Goal: Task Accomplishment & Management: Use online tool/utility

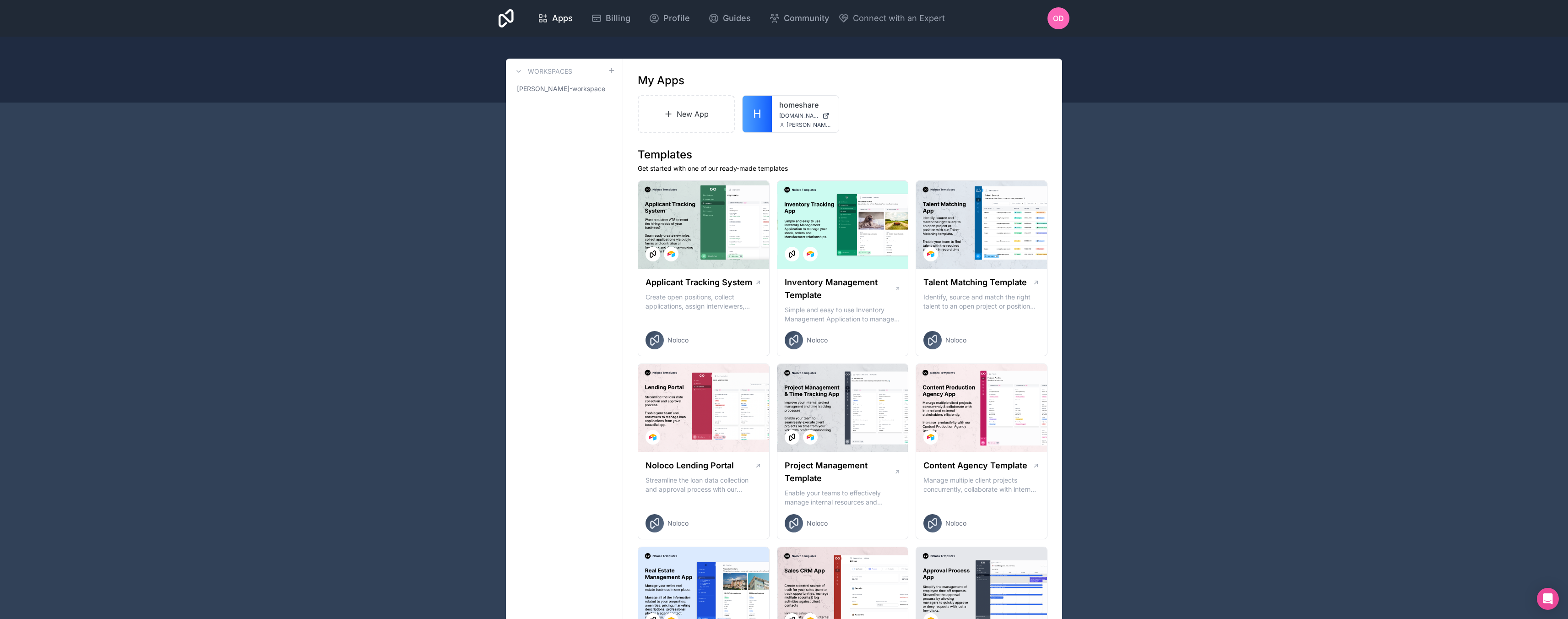
click at [0, 0] on div at bounding box center [0, 0] width 0 height 0
click at [776, 197] on button "Delete" at bounding box center [775, 199] width 102 height 22
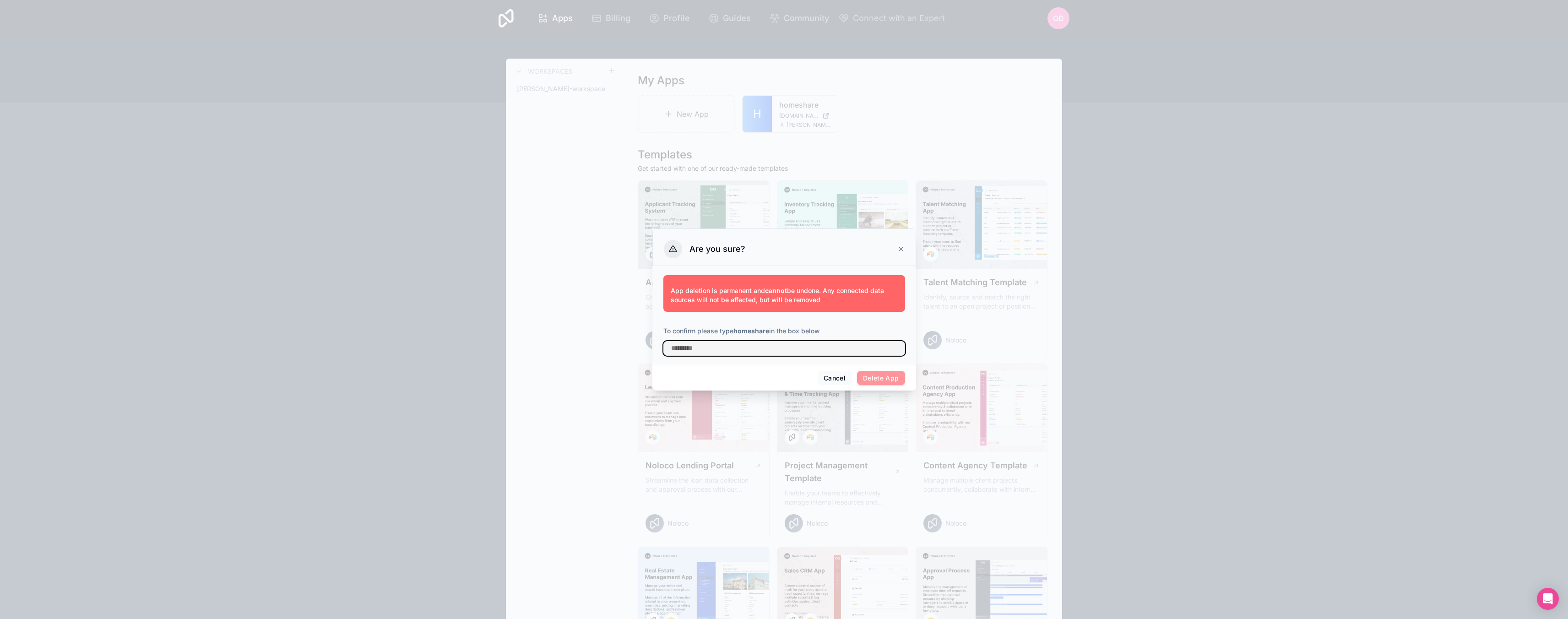
click at [730, 345] on input "text" at bounding box center [784, 349] width 242 height 15
type input "*********"
click at [887, 375] on button "Delete App" at bounding box center [882, 378] width 48 height 15
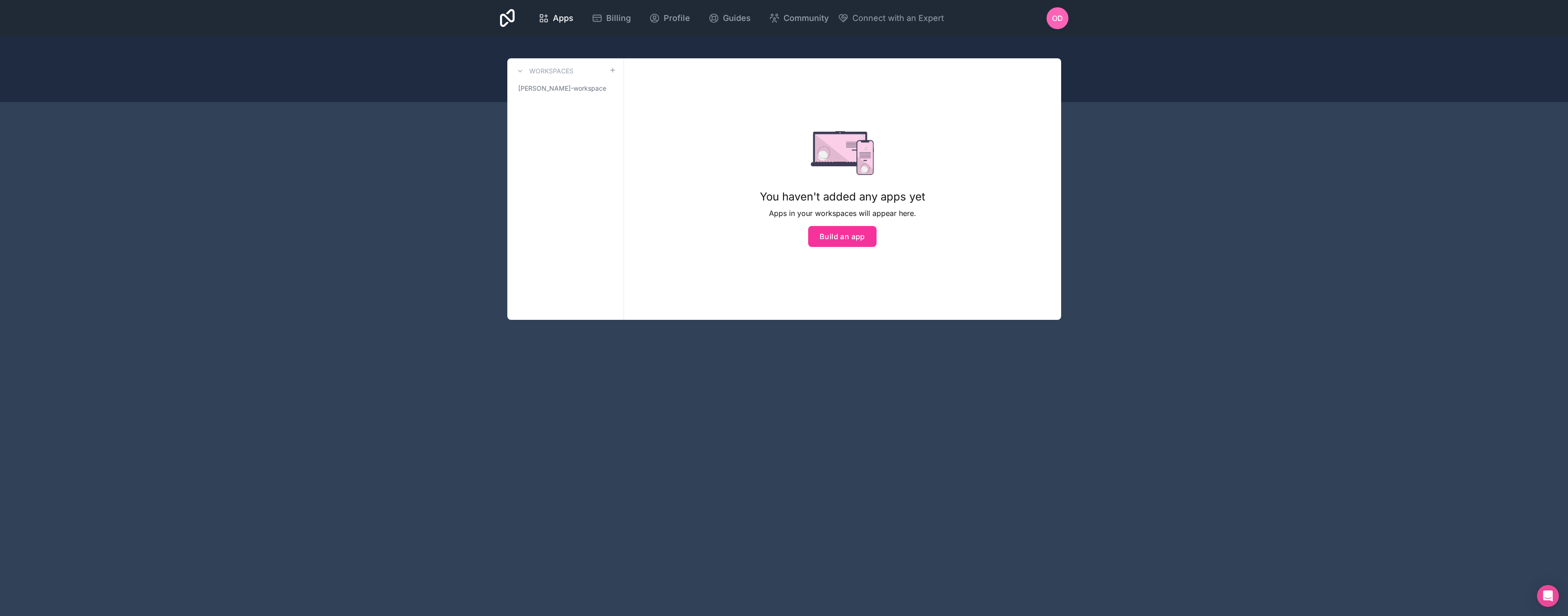
click at [591, 18] on icon at bounding box center [596, 18] width 11 height 11
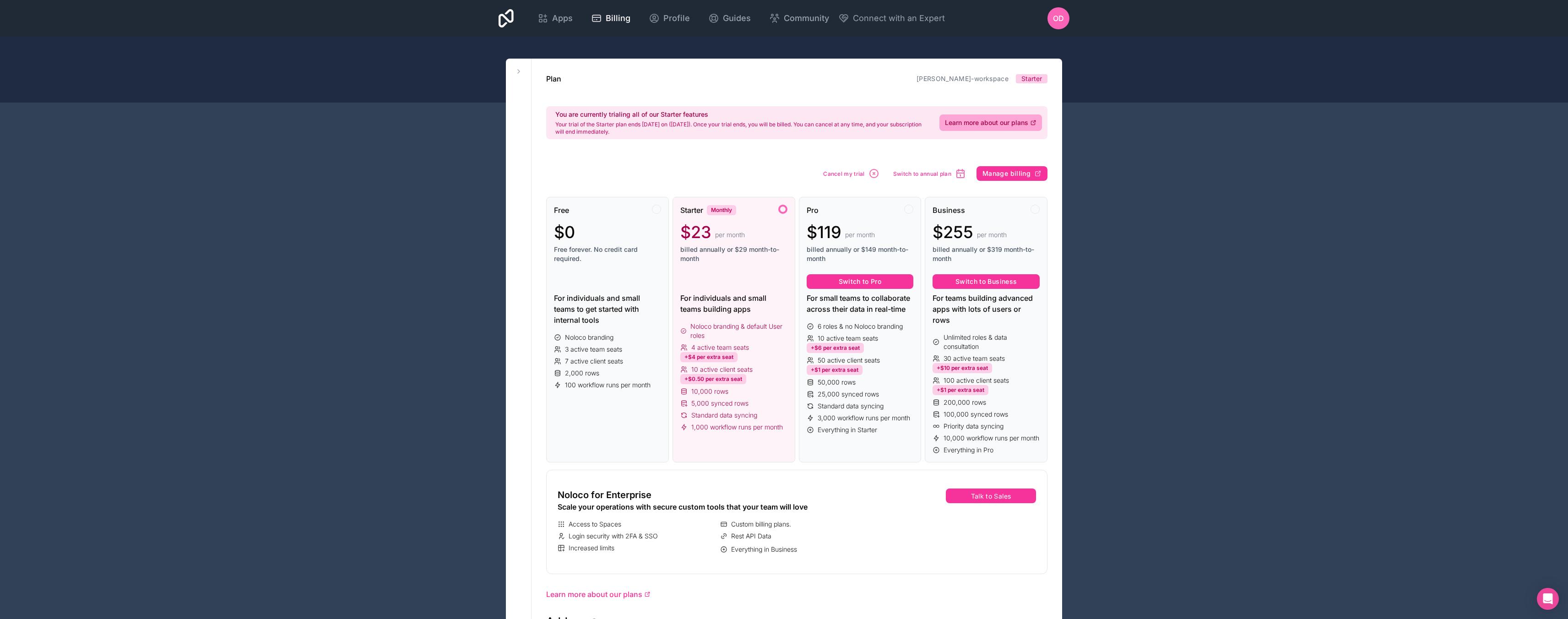
click at [843, 173] on span "Cancel my trial" at bounding box center [844, 174] width 42 height 7
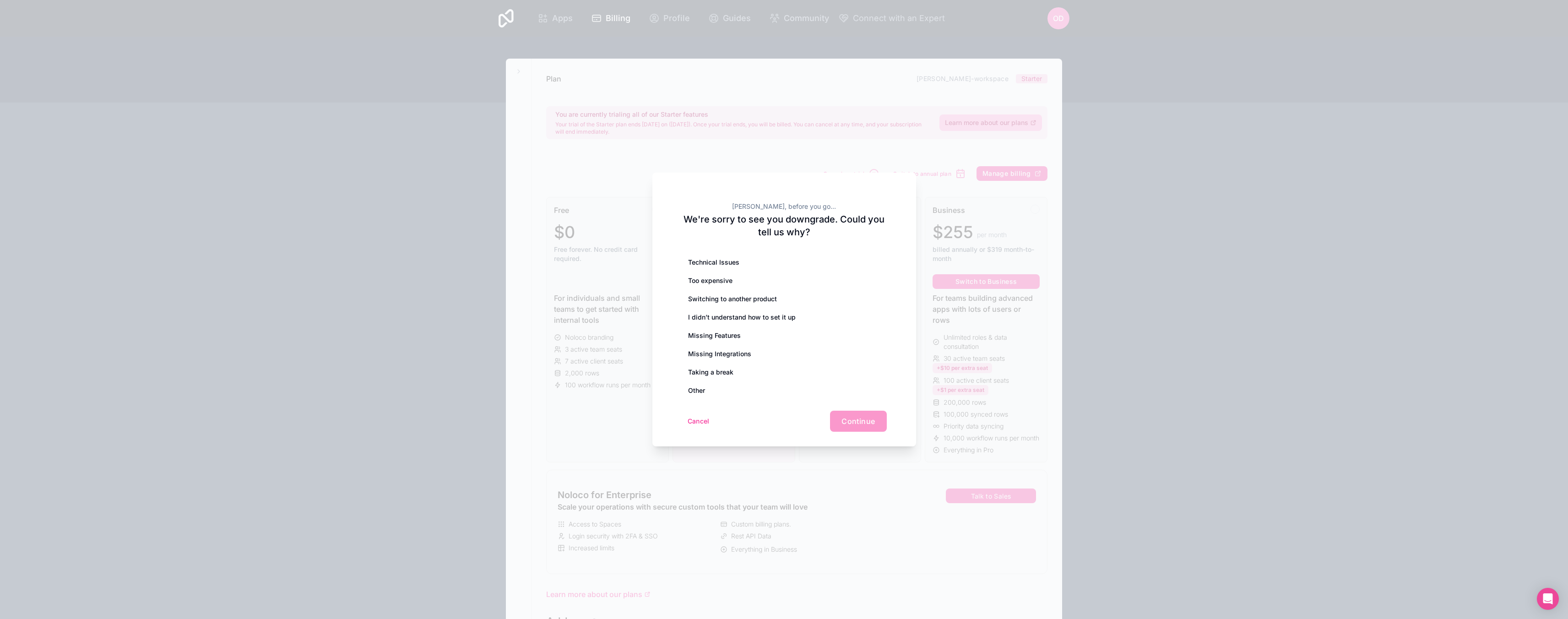
click at [705, 417] on button "Cancel" at bounding box center [698, 421] width 34 height 15
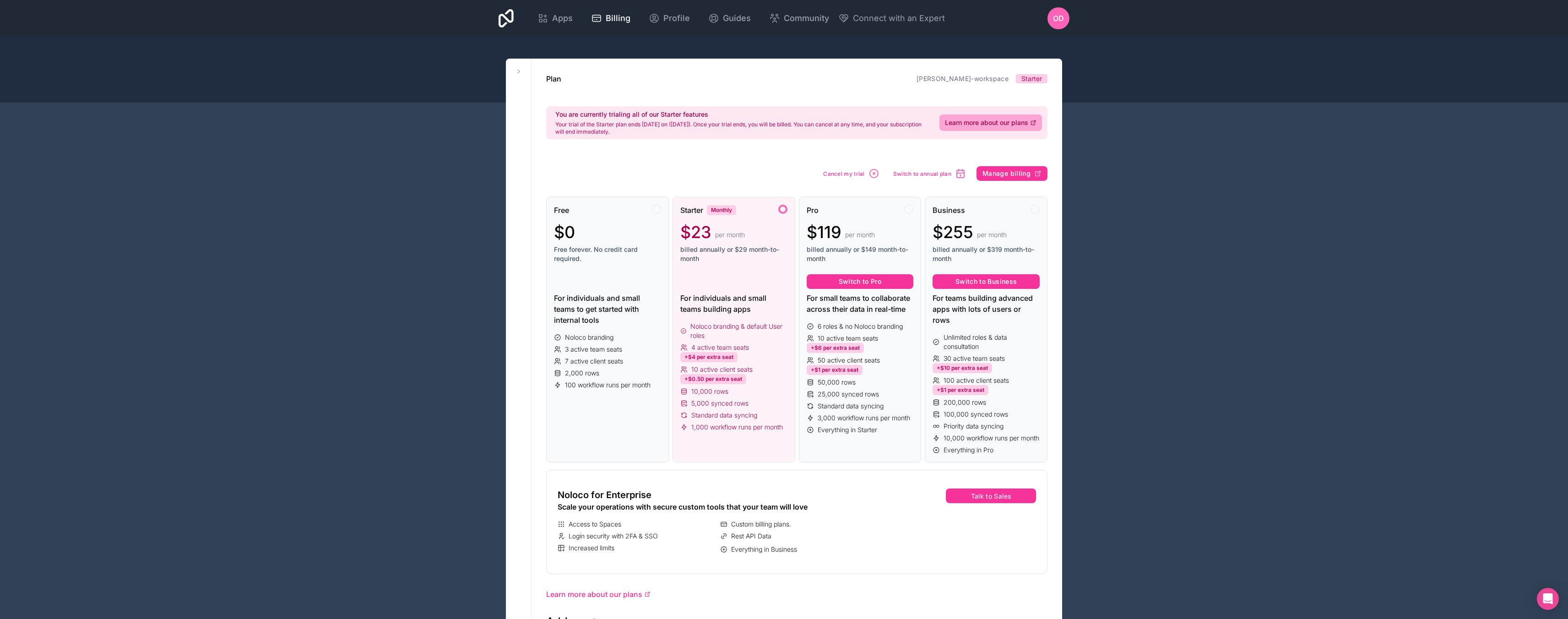
click at [553, 18] on span "Apps" at bounding box center [562, 18] width 21 height 13
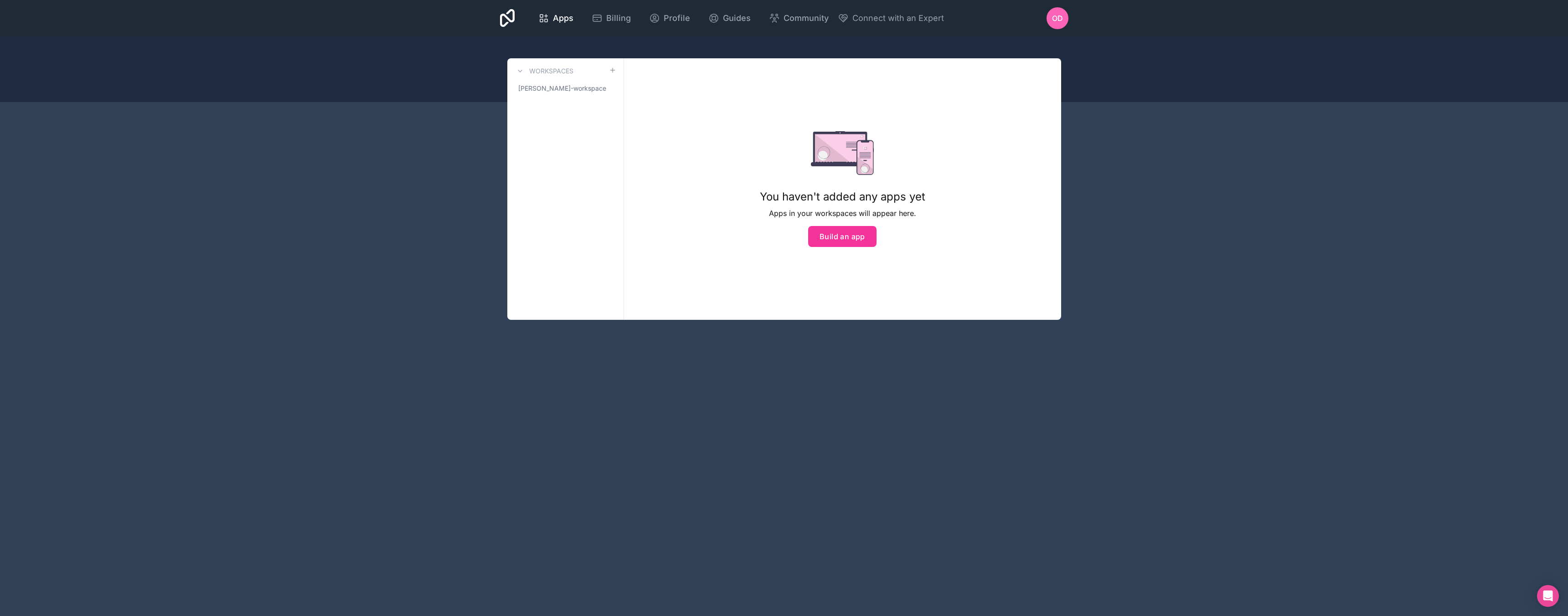
click at [504, 21] on icon at bounding box center [507, 18] width 15 height 22
click at [557, 84] on span "[PERSON_NAME]-workspace" at bounding box center [562, 88] width 88 height 9
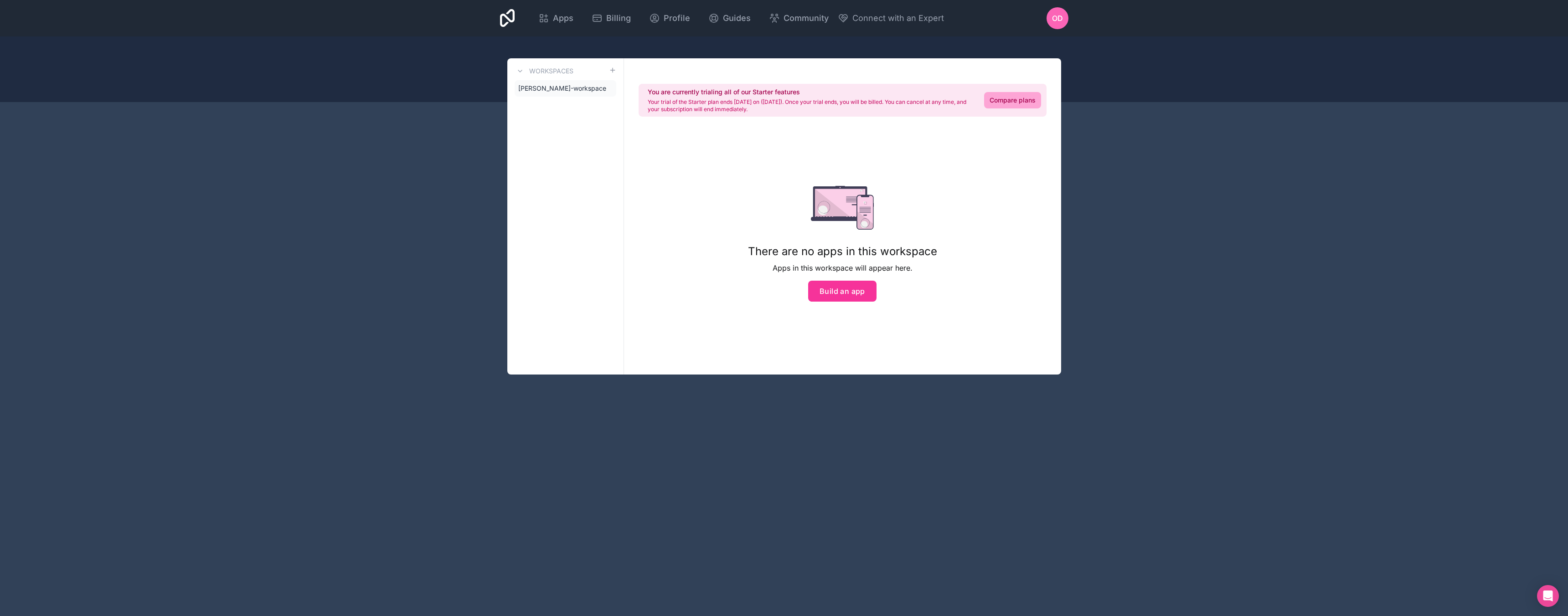
click at [845, 297] on button "Build an app" at bounding box center [842, 291] width 69 height 21
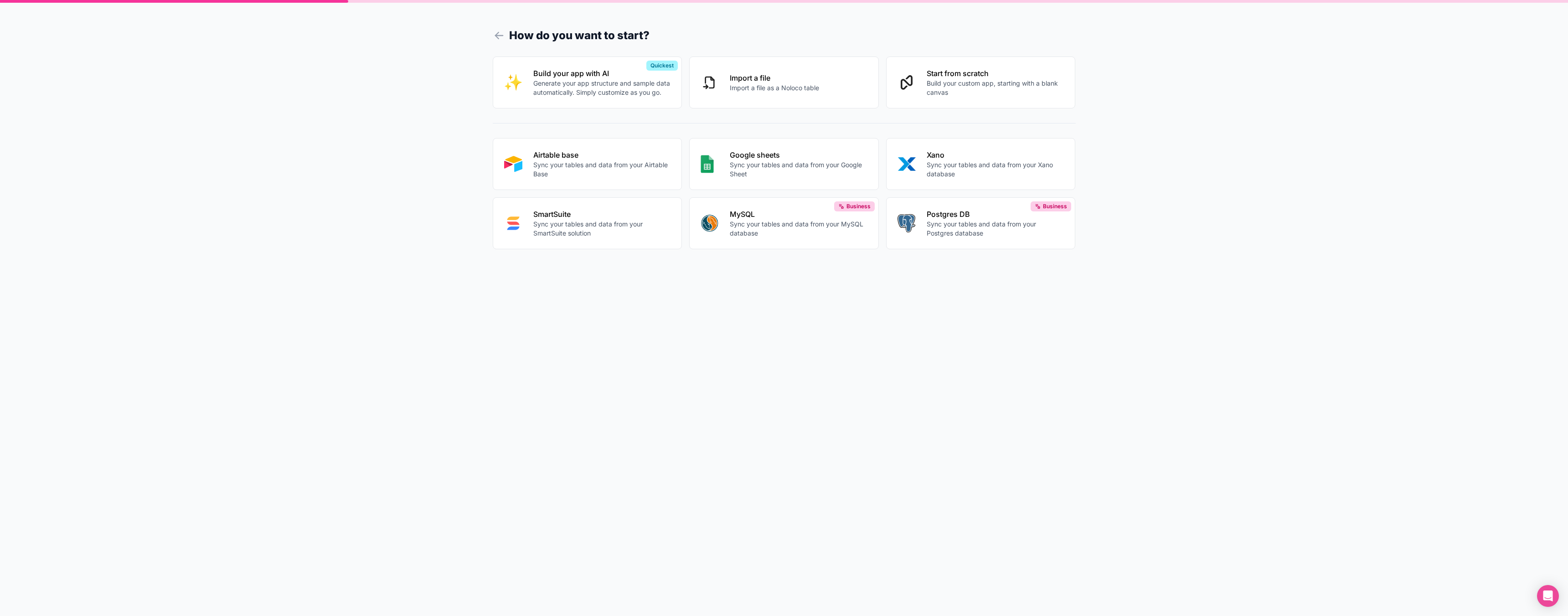
click at [600, 172] on p "Sync your tables and data from your Airtable Base" at bounding box center [602, 170] width 138 height 18
